Goal: Task Accomplishment & Management: Complete application form

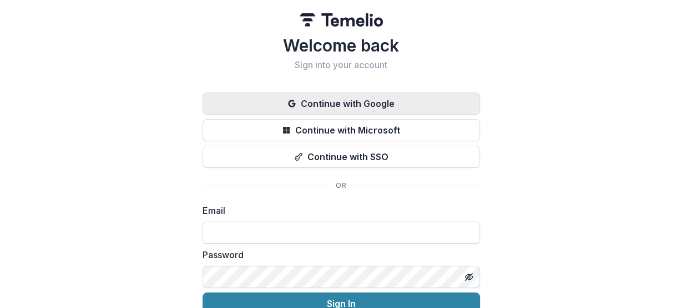
click at [351, 106] on button "Continue with Google" at bounding box center [340, 104] width 277 height 22
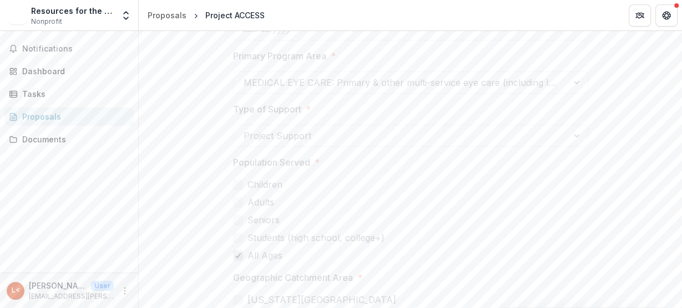
scroll to position [3622, 0]
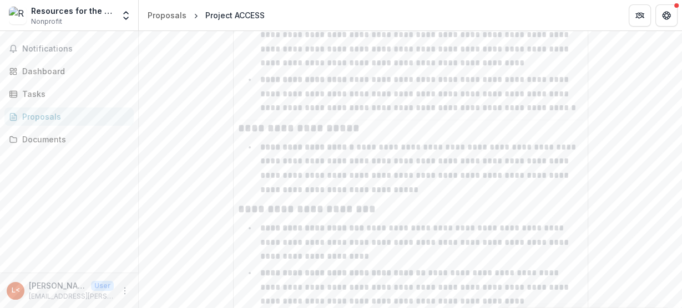
scroll to position [3001, 0]
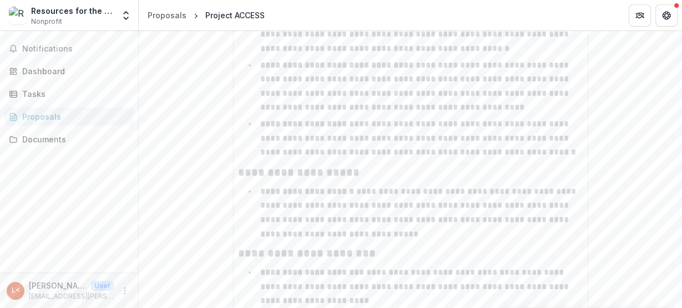
drag, startPoint x: 677, startPoint y: 130, endPoint x: 681, endPoint y: 125, distance: 6.3
click at [681, 125] on div "**********" at bounding box center [410, 169] width 543 height 277
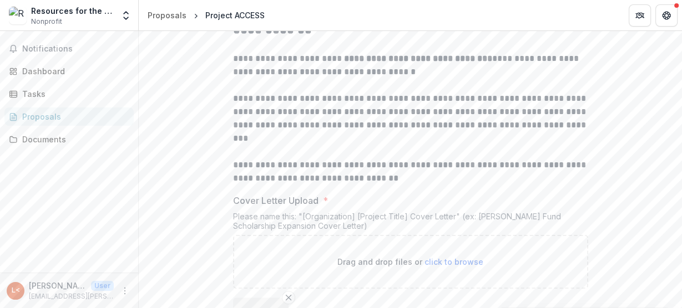
scroll to position [222, 0]
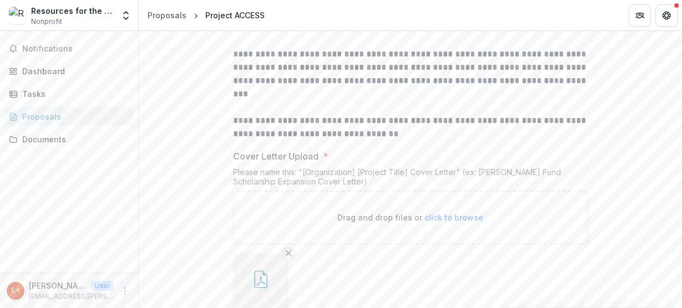
click at [290, 252] on icon "Remove File" at bounding box center [288, 253] width 9 height 9
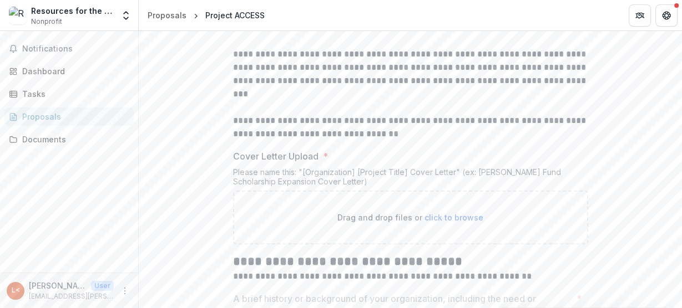
click at [466, 216] on span "click to browse" at bounding box center [453, 217] width 59 height 9
type input "**********"
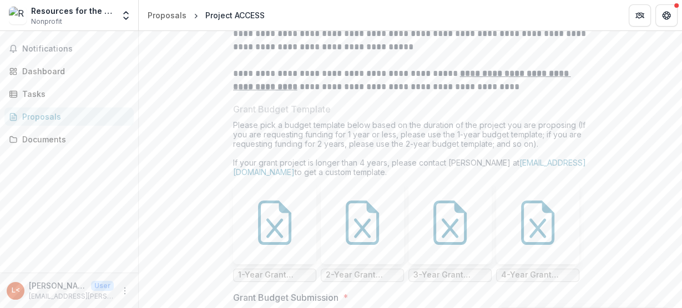
scroll to position [7464, 0]
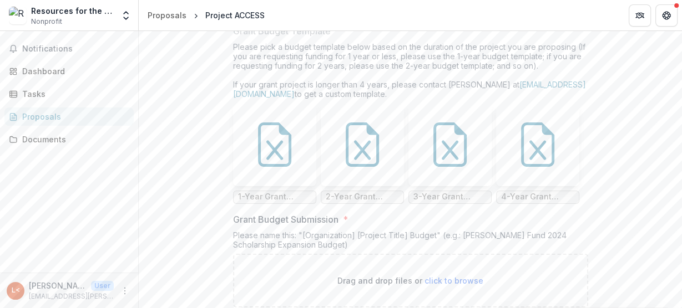
click at [473, 276] on span "click to browse" at bounding box center [453, 280] width 59 height 9
type input "**********"
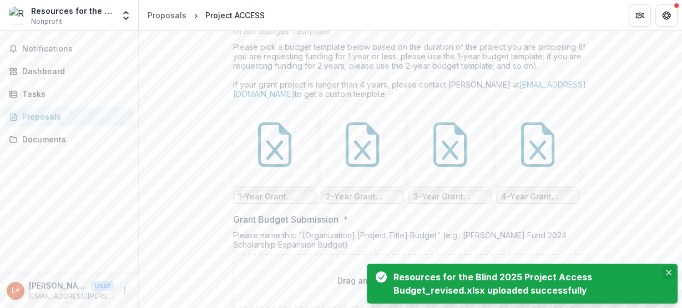
click at [668, 270] on icon "Close" at bounding box center [669, 273] width 6 height 6
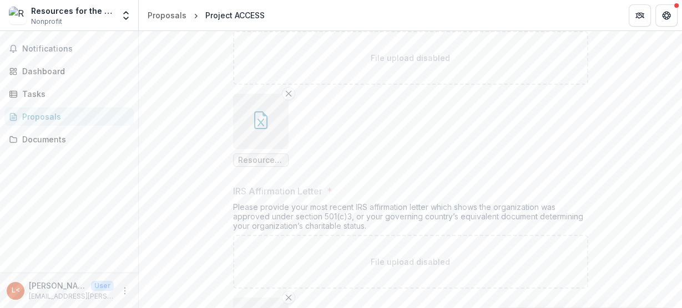
scroll to position [8458, 0]
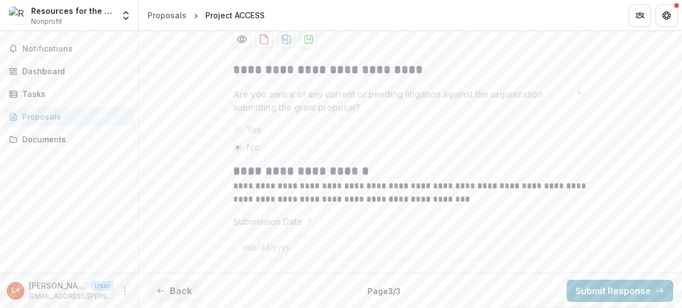
scroll to position [49, 0]
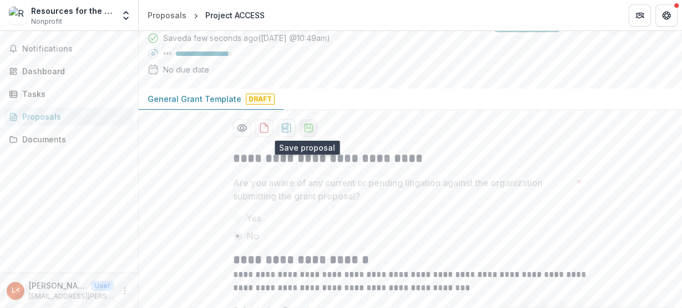
click at [308, 126] on polygon "download-proposal" at bounding box center [307, 126] width 3 height 4
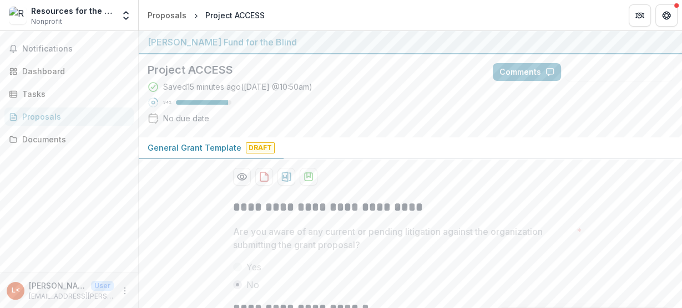
scroll to position [138, 0]
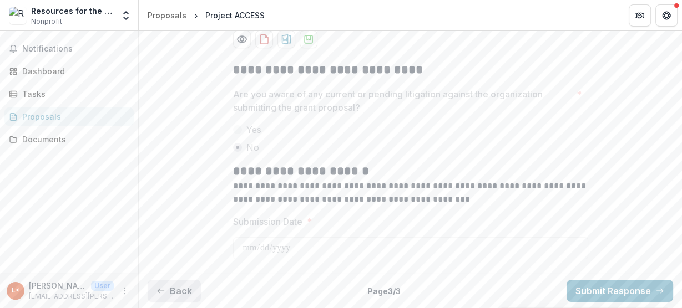
click at [178, 290] on button "Back" at bounding box center [174, 291] width 53 height 22
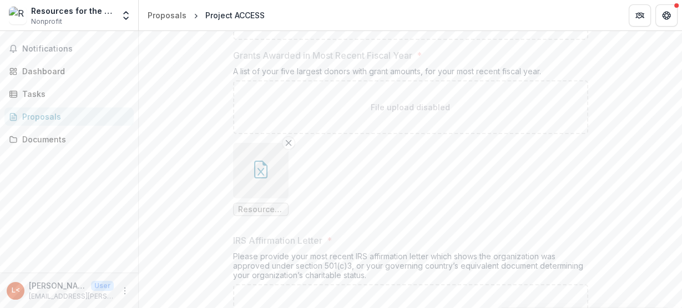
scroll to position [8458, 0]
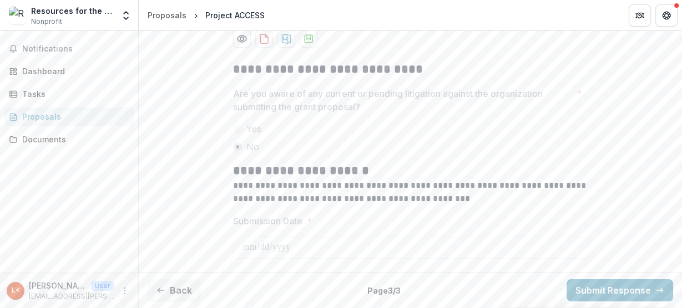
scroll to position [138, 0]
click at [637, 287] on button "Submit Response" at bounding box center [619, 291] width 106 height 22
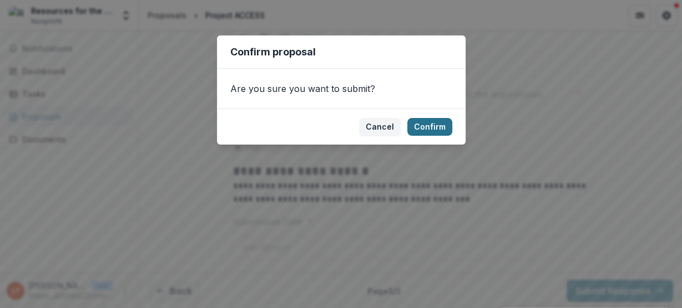
click at [440, 126] on button "Confirm" at bounding box center [429, 127] width 45 height 18
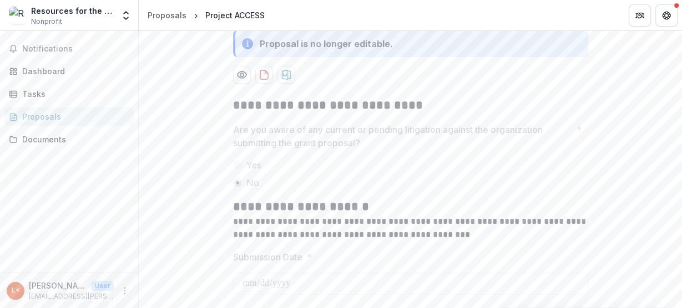
scroll to position [173, 0]
